Goal: Transaction & Acquisition: Obtain resource

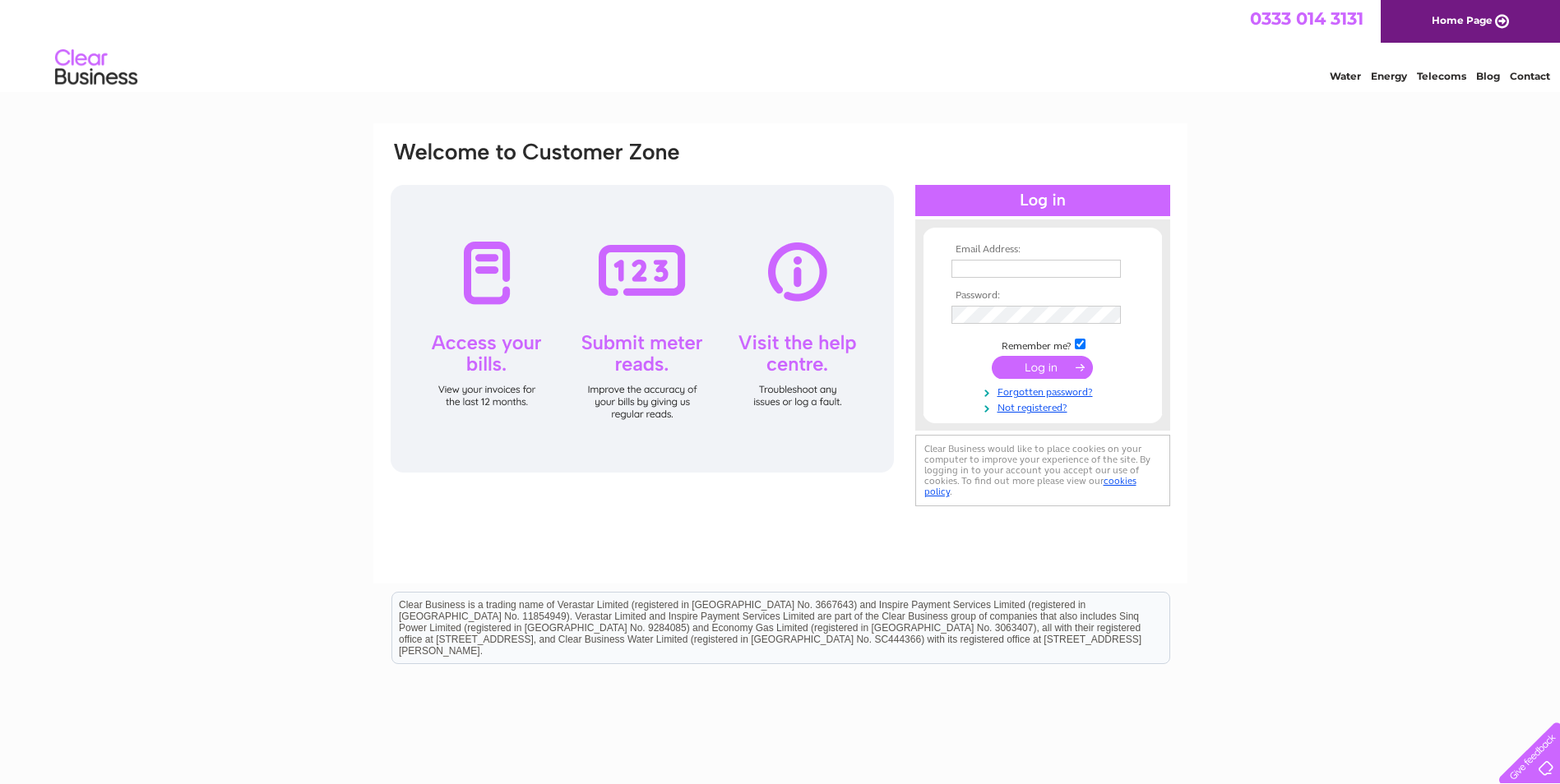
type input "[EMAIL_ADDRESS][DOMAIN_NAME]"
click at [1063, 373] on input "submit" at bounding box center [1042, 367] width 101 height 23
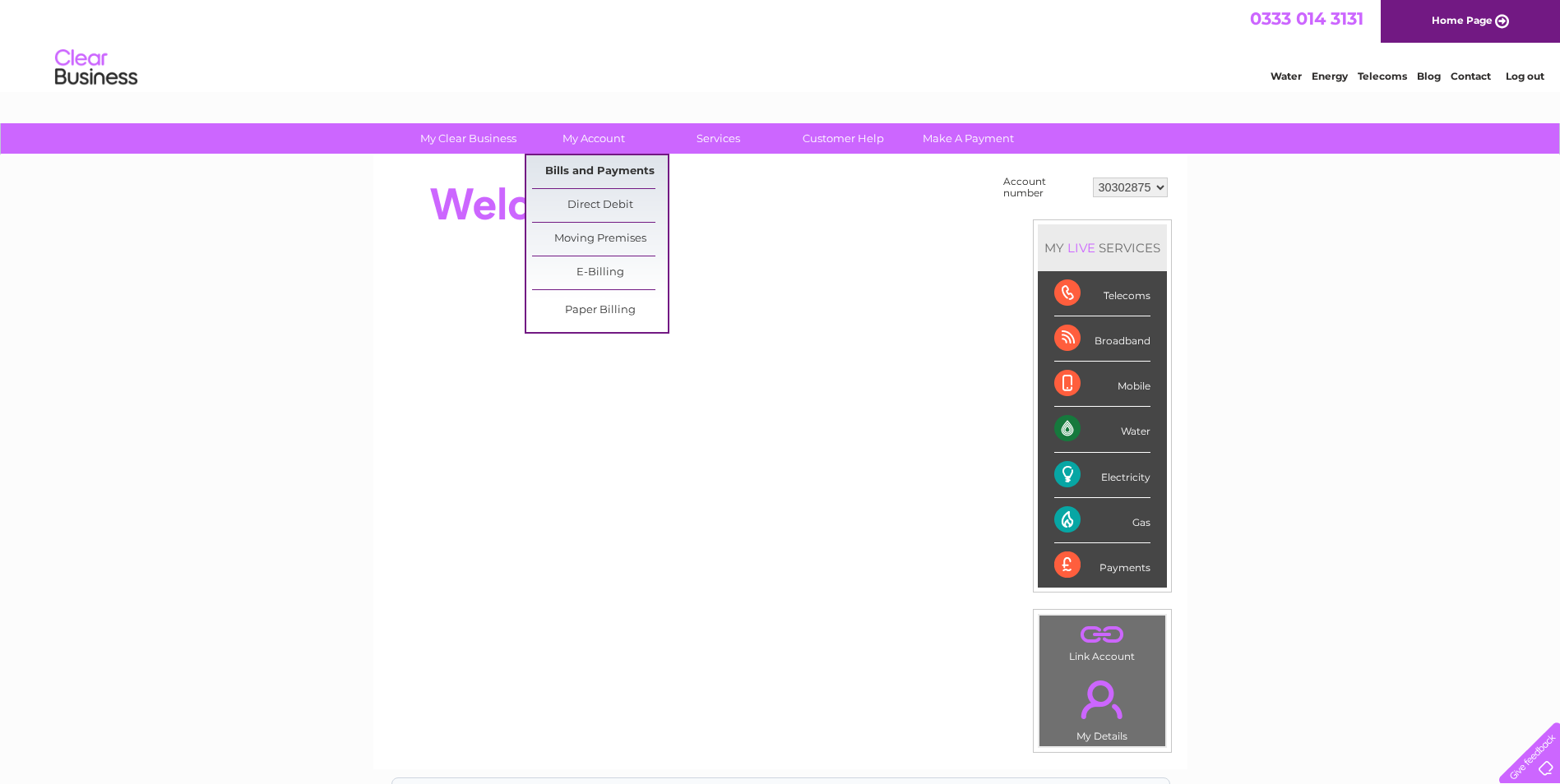
click at [621, 179] on link "Bills and Payments" at bounding box center [599, 172] width 135 height 33
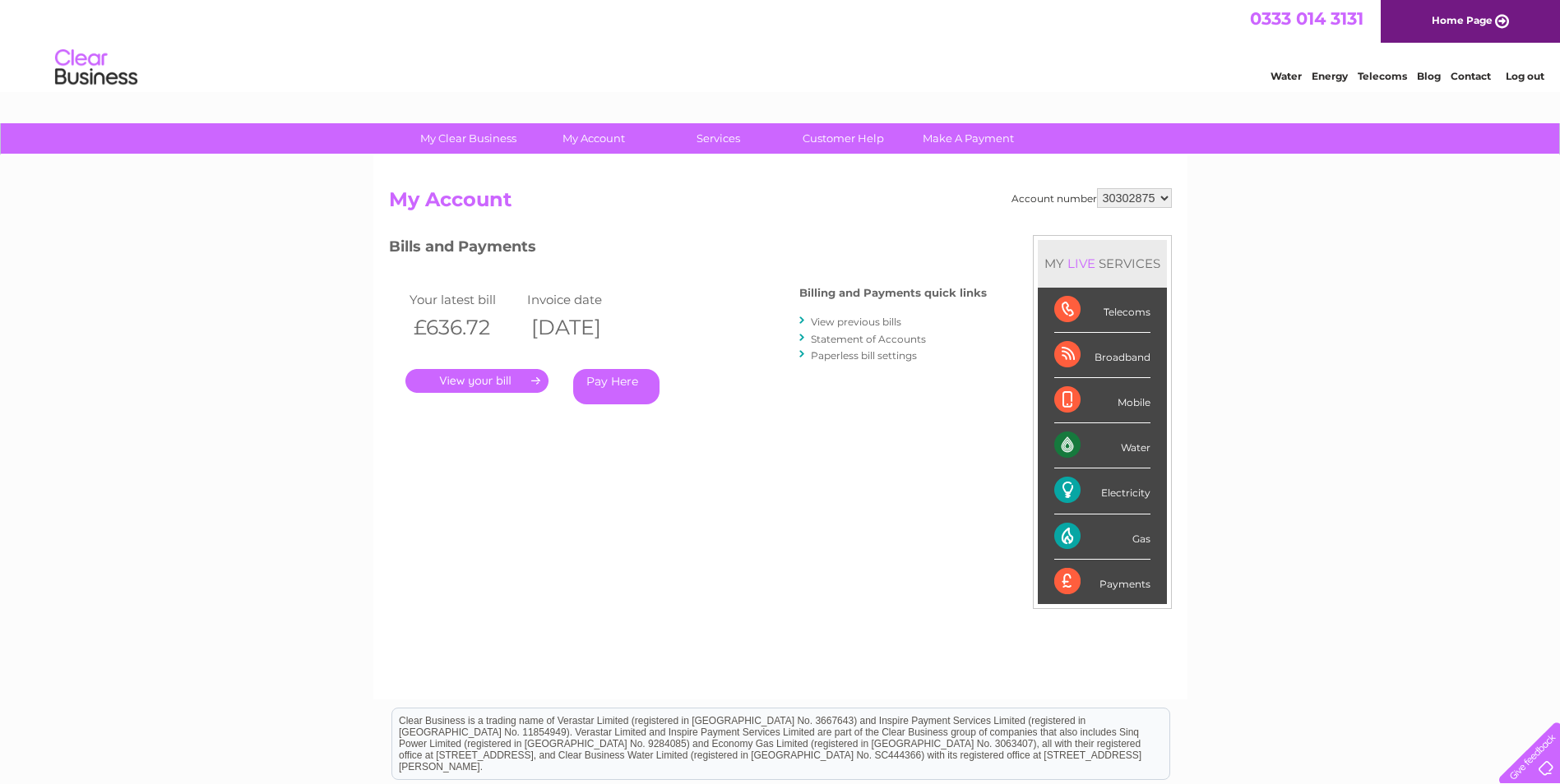
click at [532, 382] on link "." at bounding box center [477, 381] width 143 height 24
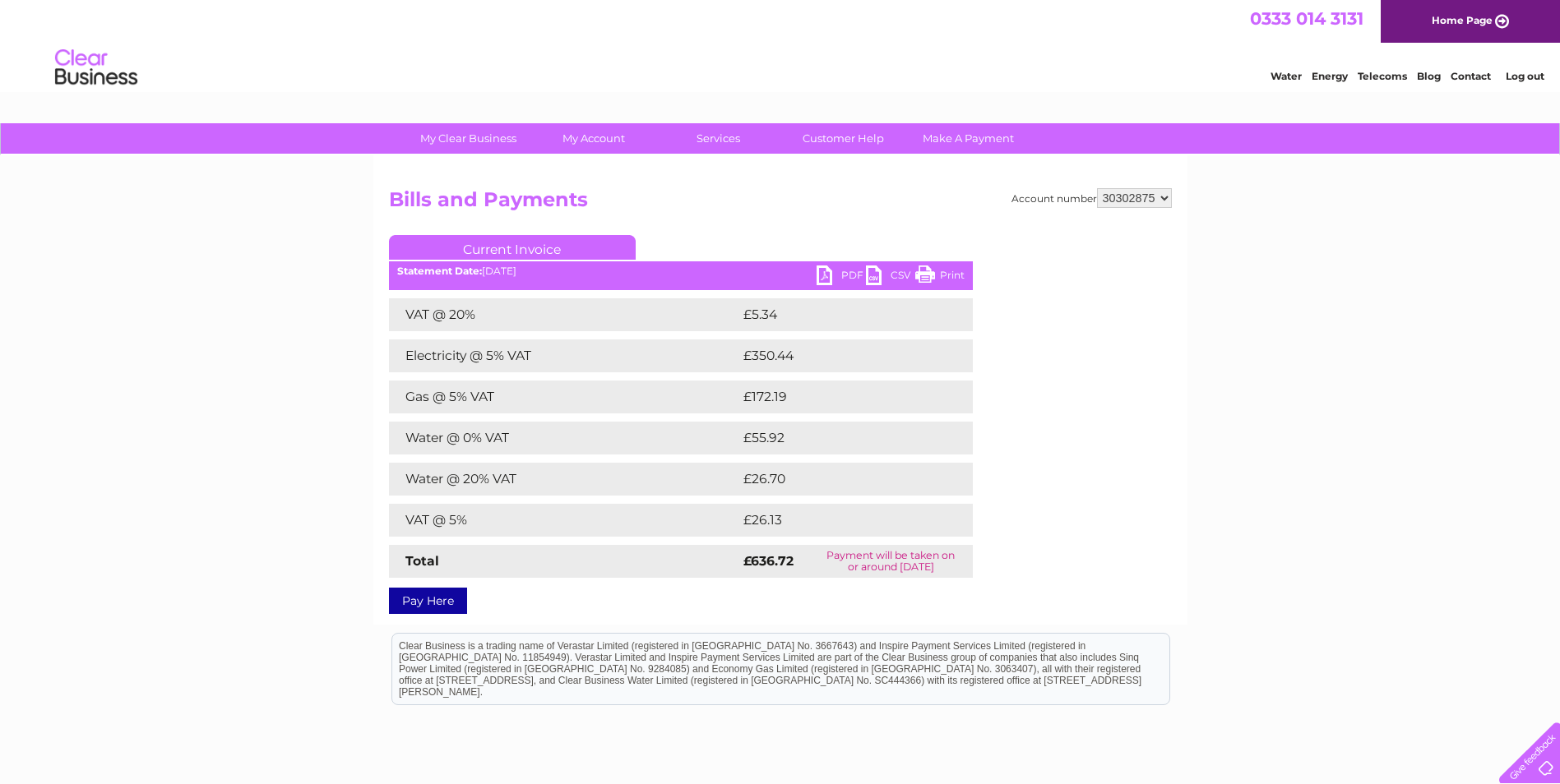
click at [848, 280] on link "PDF" at bounding box center [841, 278] width 50 height 24
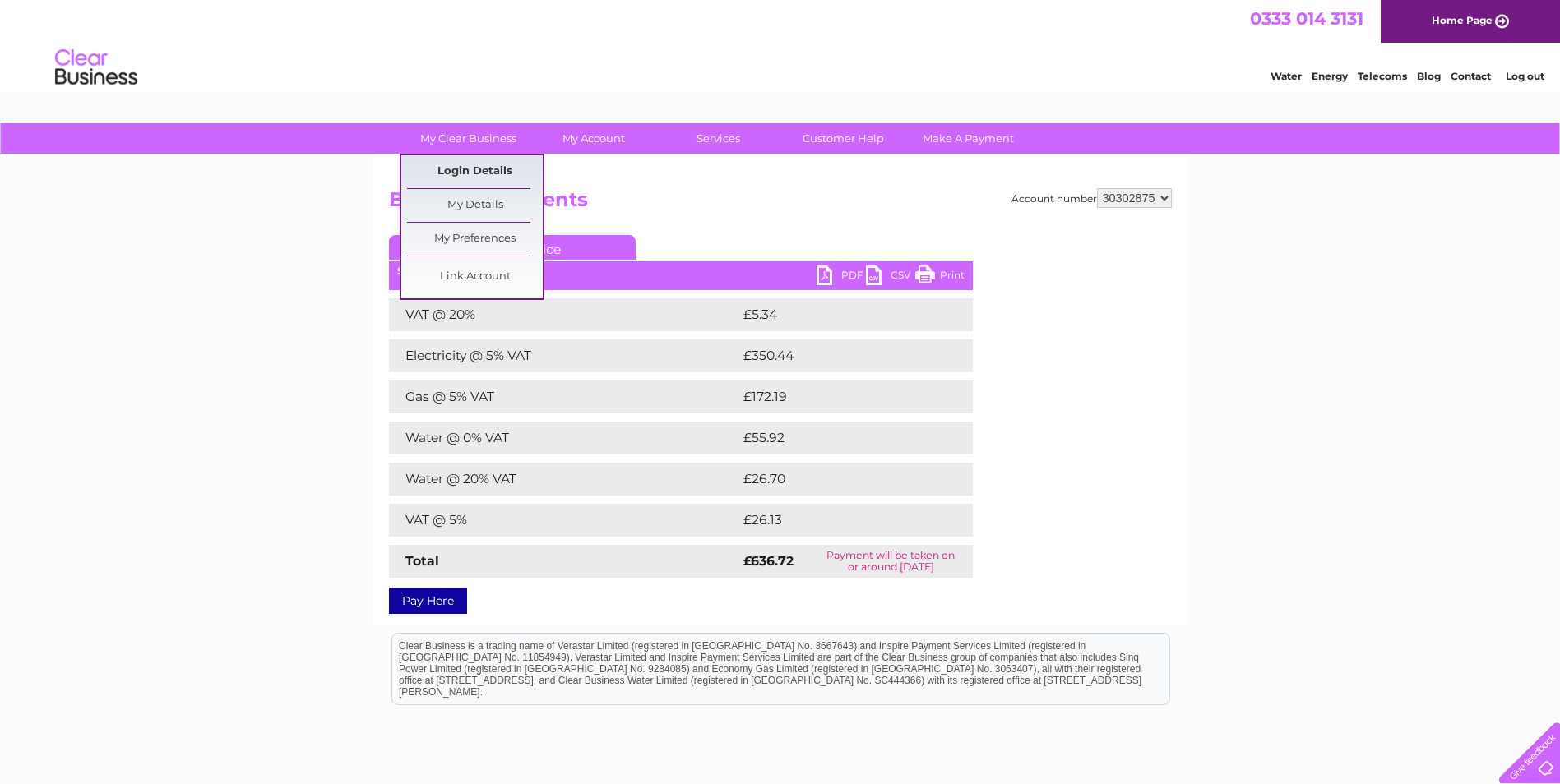
click at [480, 167] on link "Login Details" at bounding box center [475, 172] width 135 height 33
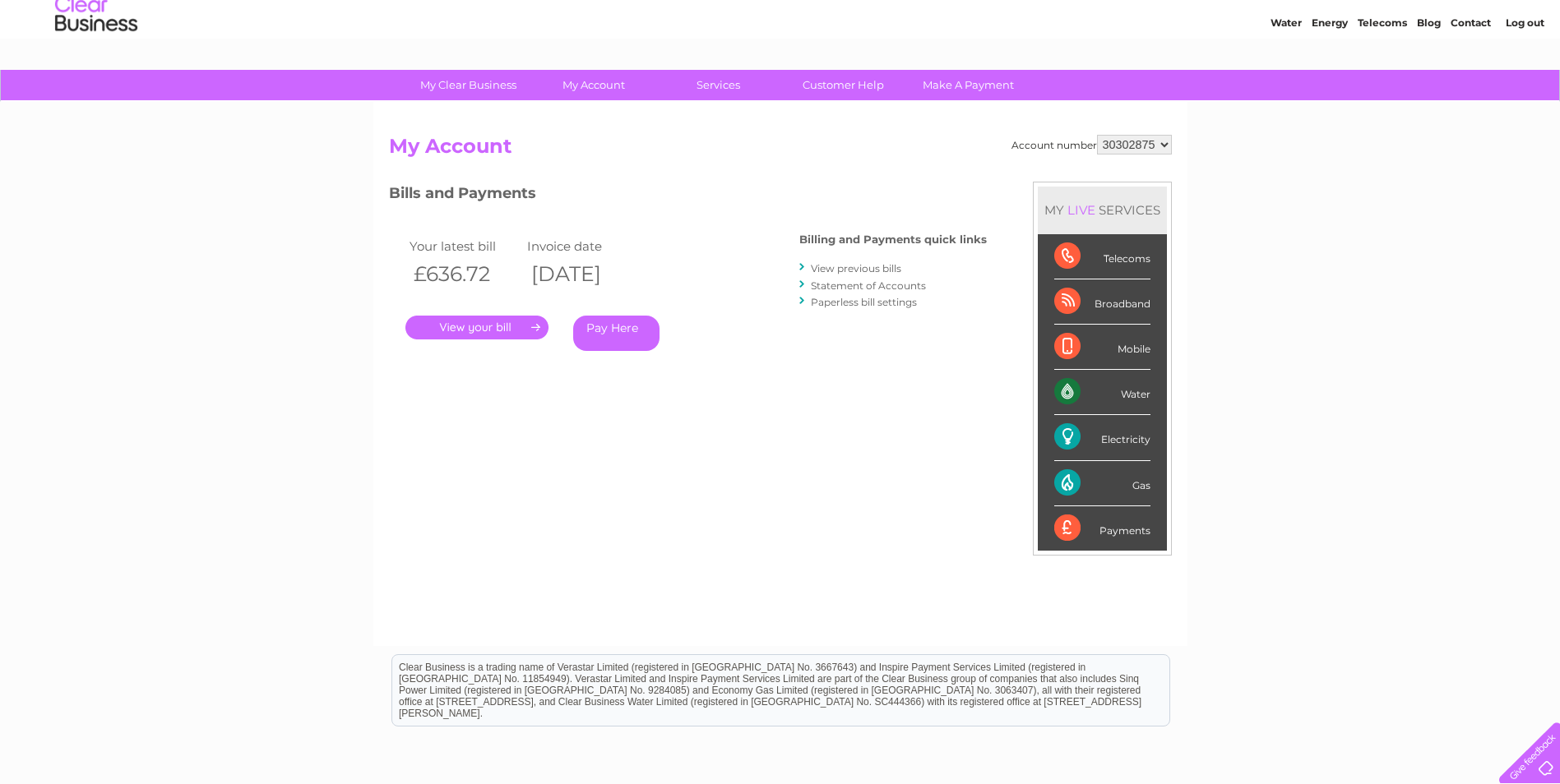
scroll to position [82, 0]
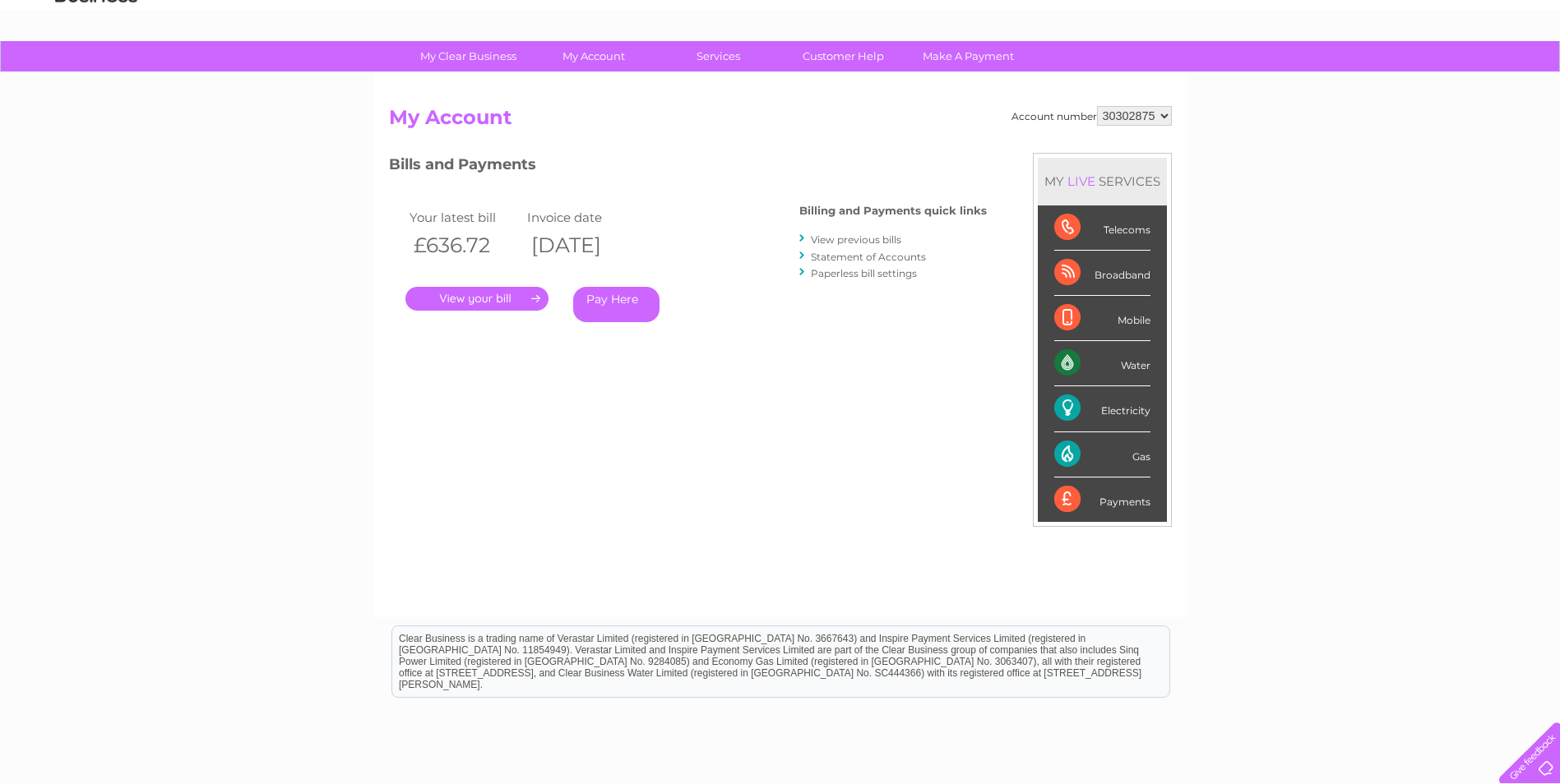
click at [516, 292] on link "." at bounding box center [477, 299] width 143 height 24
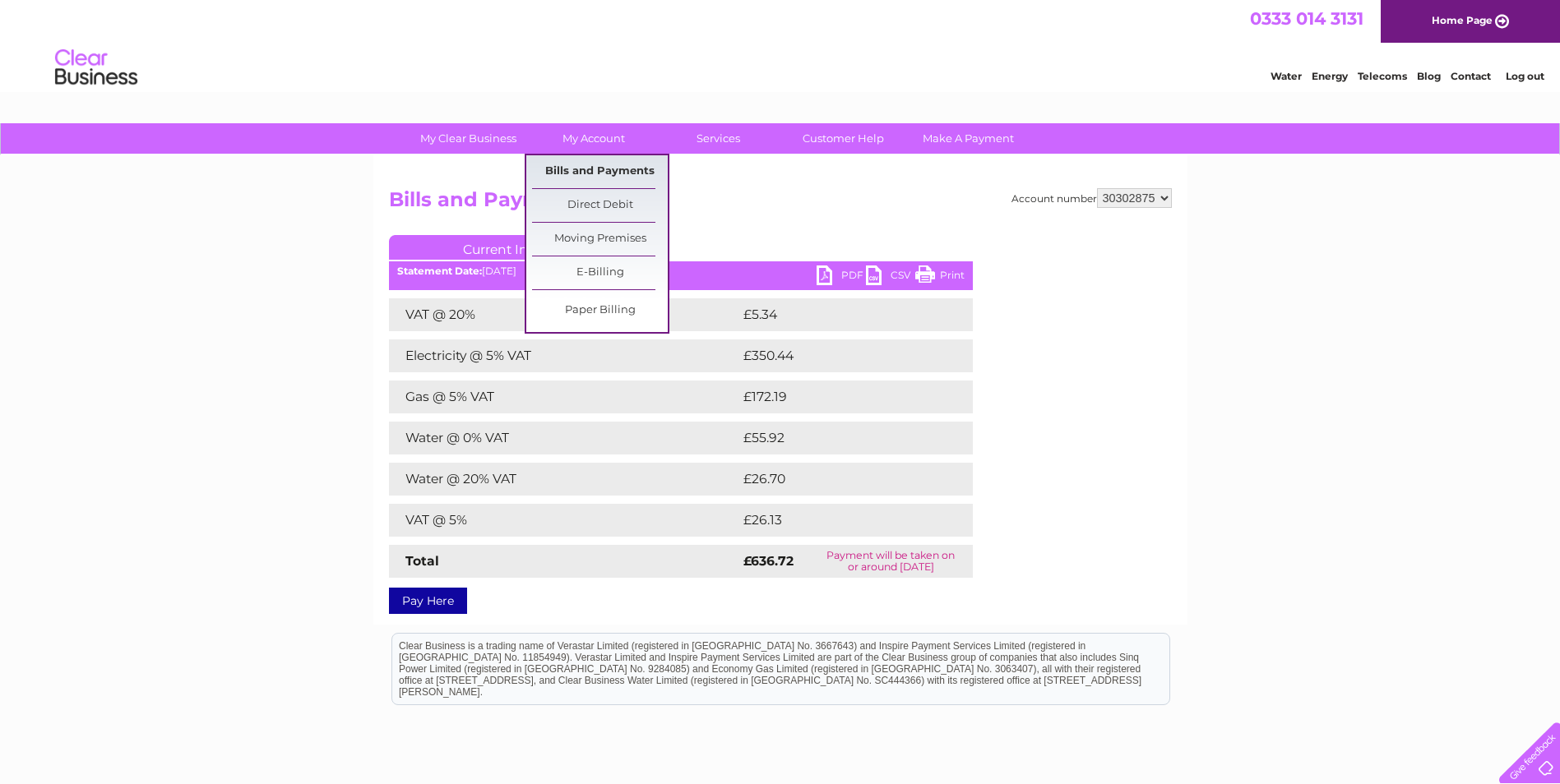
click at [616, 181] on link "Bills and Payments" at bounding box center [599, 172] width 135 height 33
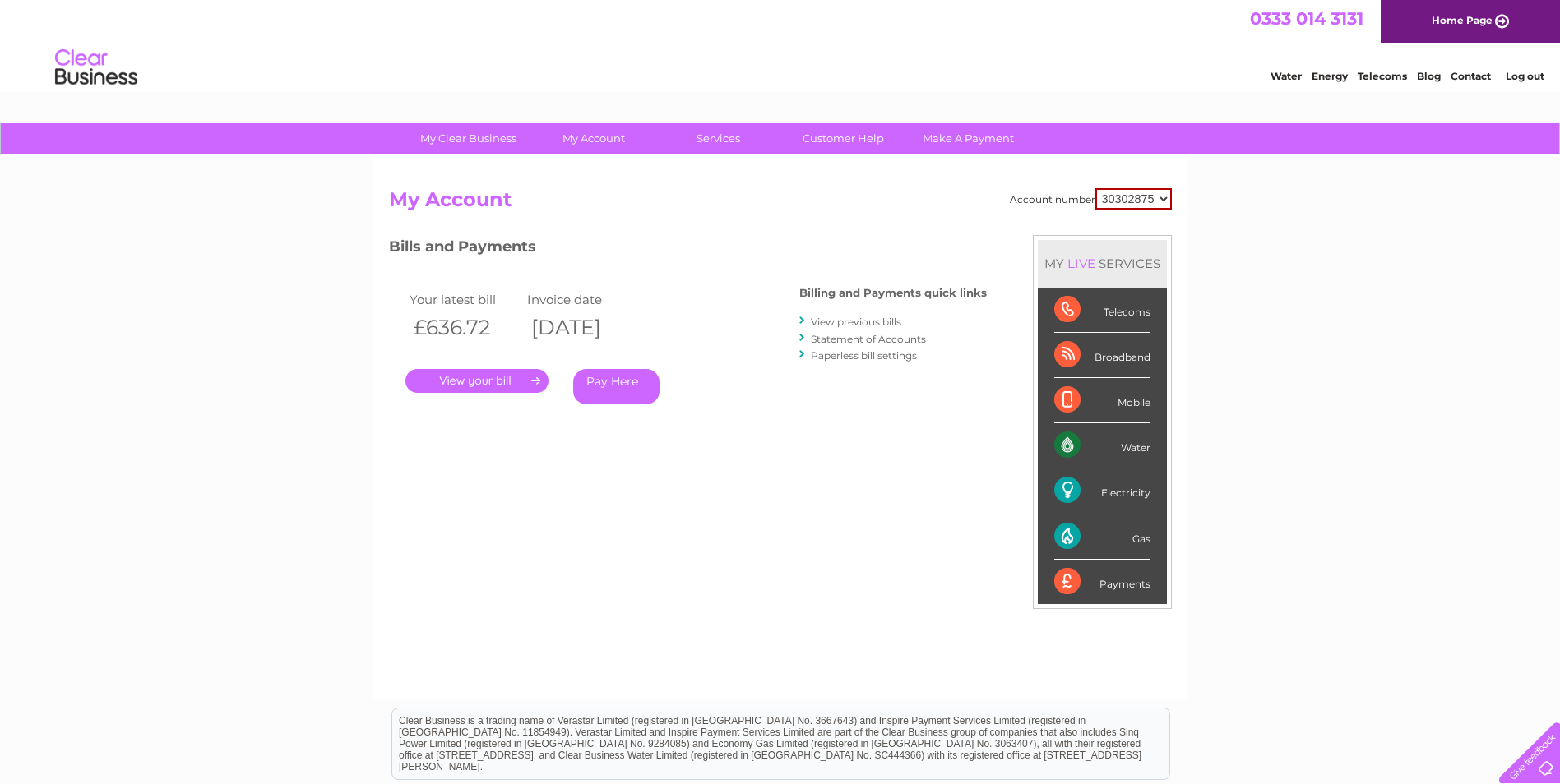
click at [516, 384] on link "." at bounding box center [477, 381] width 143 height 24
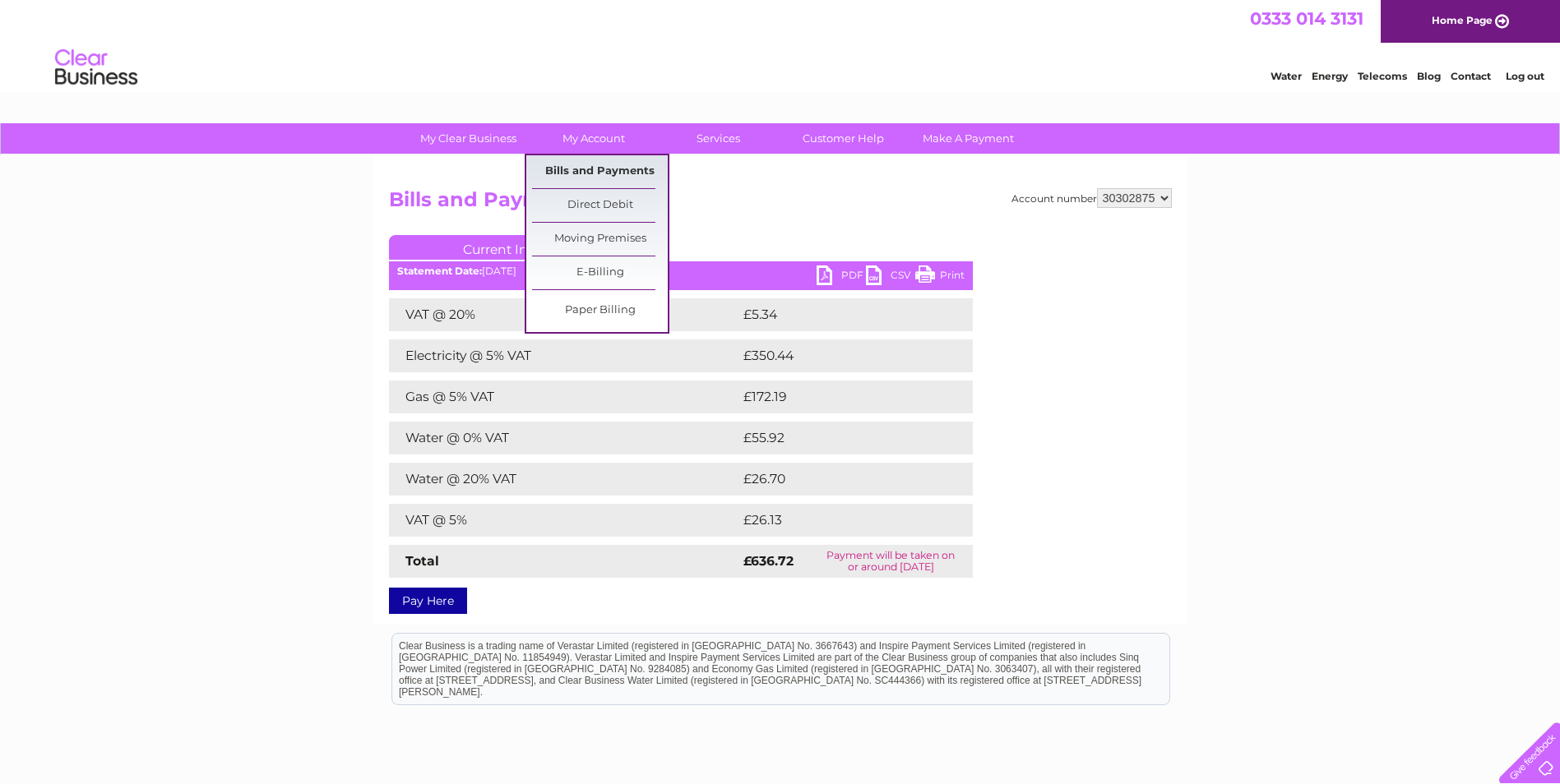
click at [586, 166] on link "Bills and Payments" at bounding box center [599, 172] width 135 height 33
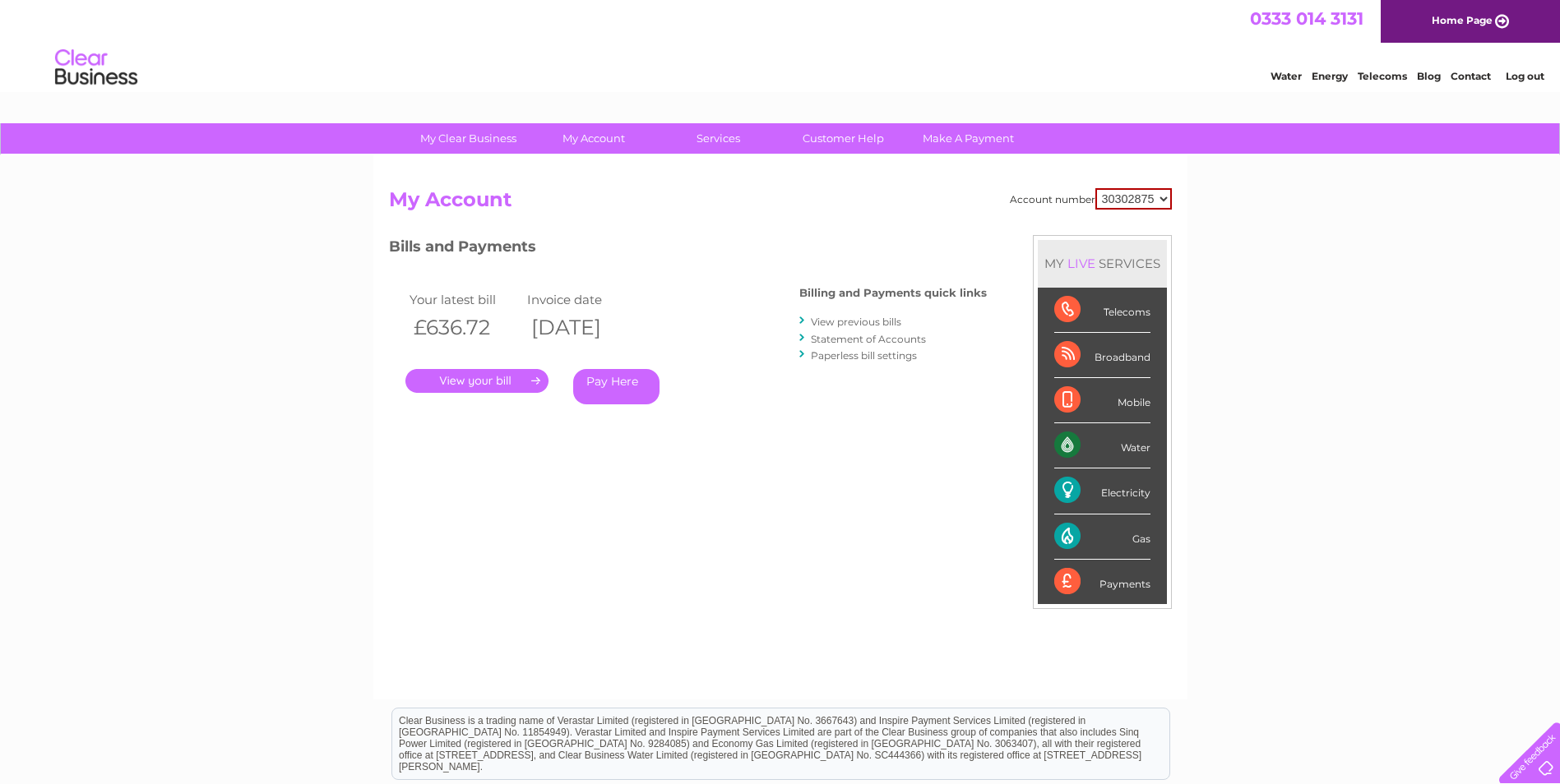
click at [538, 379] on link "." at bounding box center [477, 381] width 143 height 24
click at [853, 324] on link "View previous bills" at bounding box center [855, 321] width 90 height 13
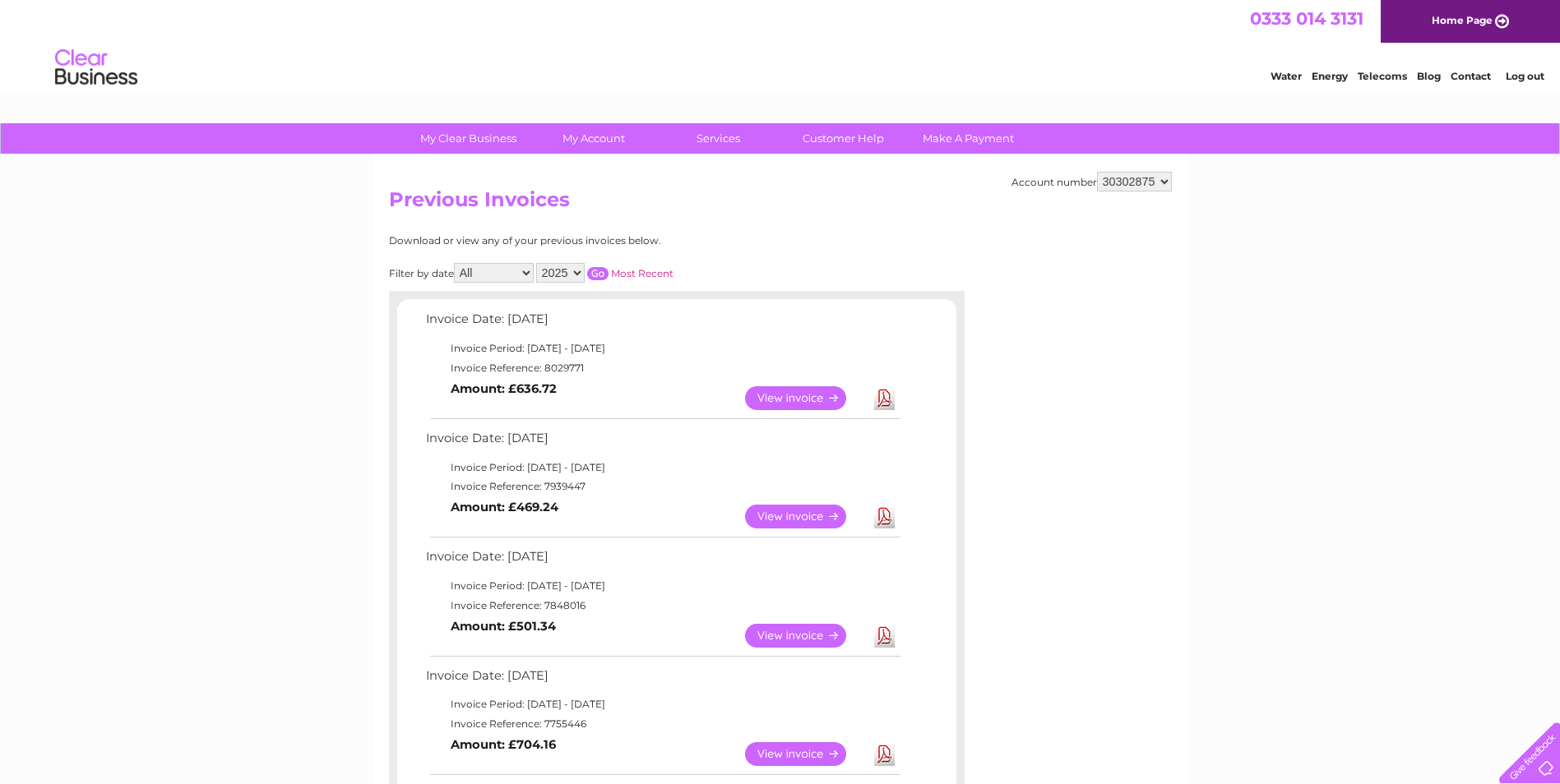
click at [794, 520] on link "View" at bounding box center [805, 516] width 121 height 24
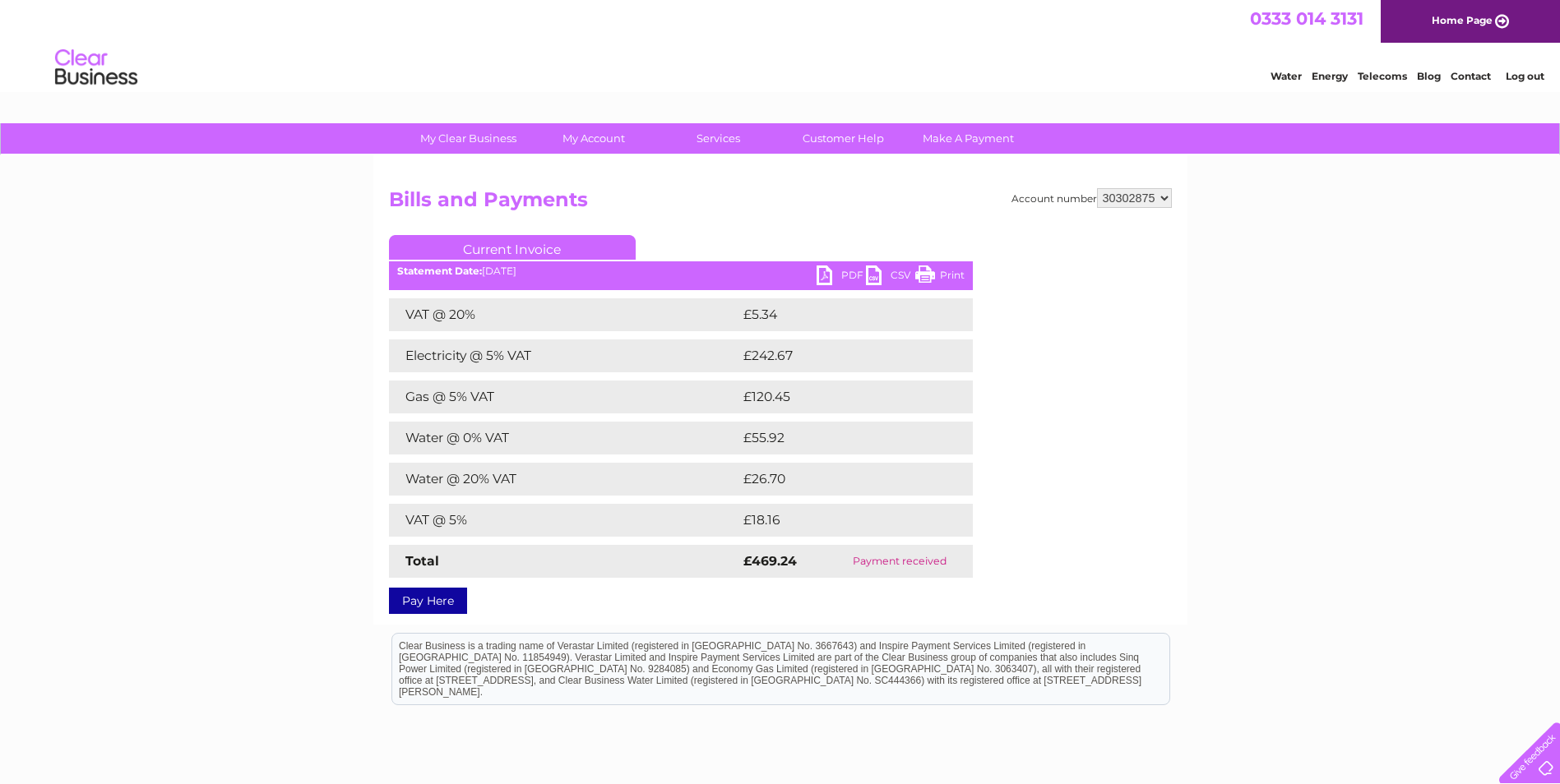
click at [836, 279] on link "PDF" at bounding box center [841, 278] width 50 height 24
